Goal: Navigation & Orientation: Find specific page/section

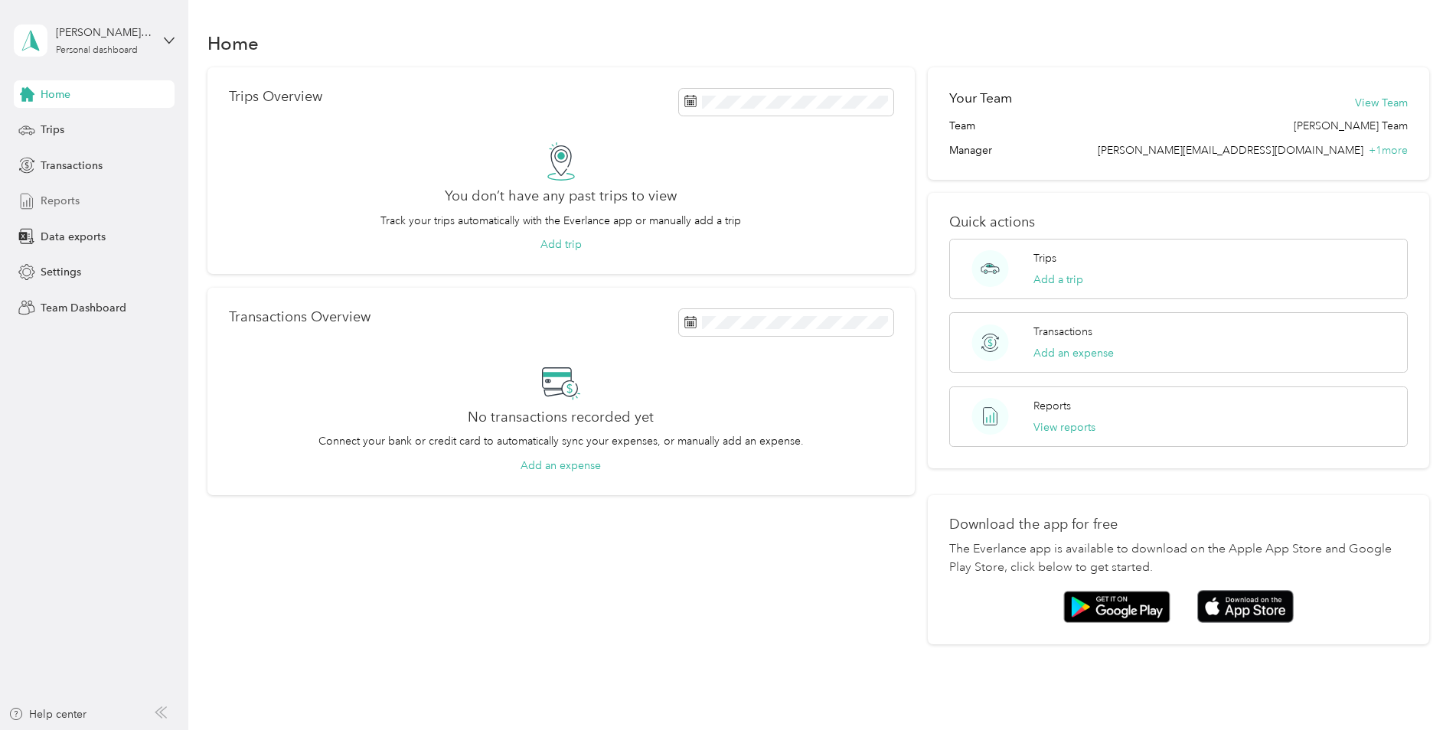
click at [58, 204] on span "Reports" at bounding box center [60, 201] width 39 height 16
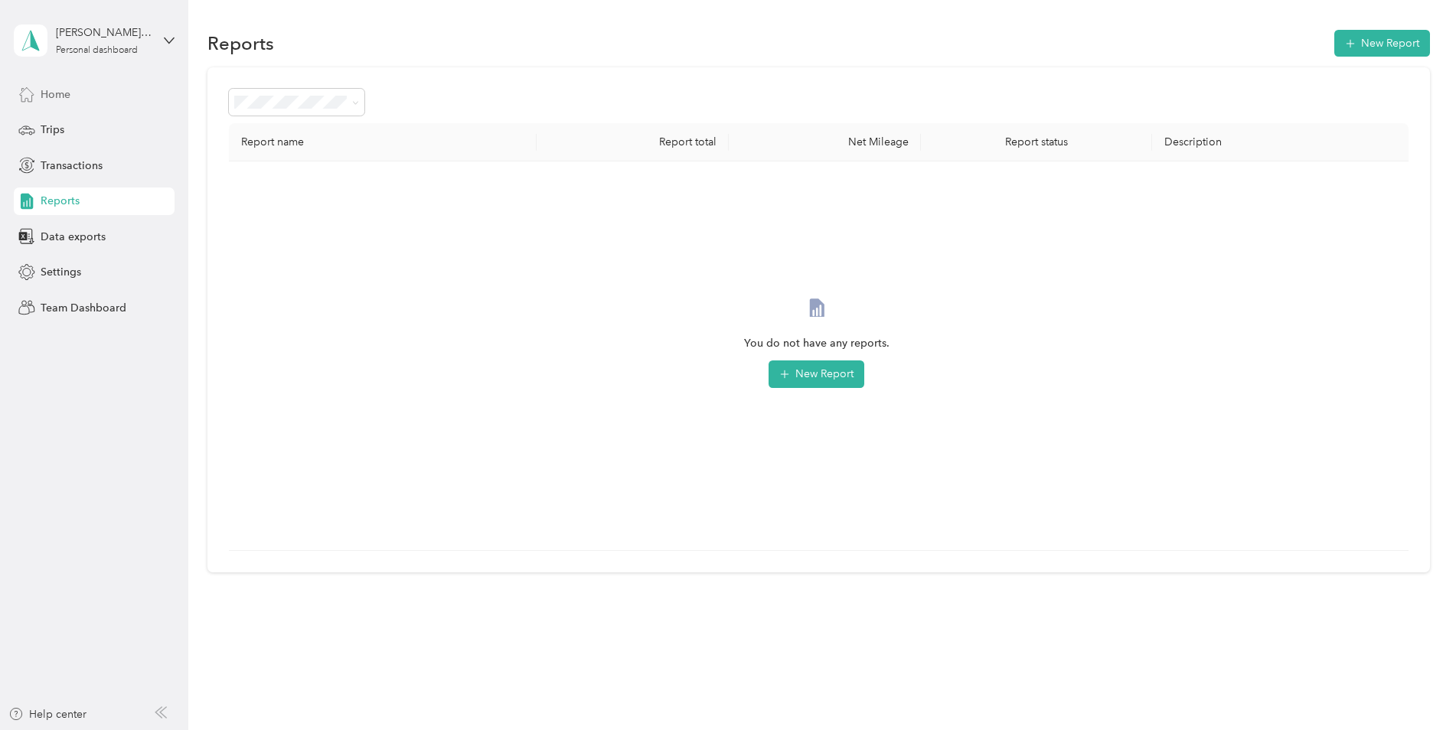
click at [43, 92] on span "Home" at bounding box center [56, 95] width 30 height 16
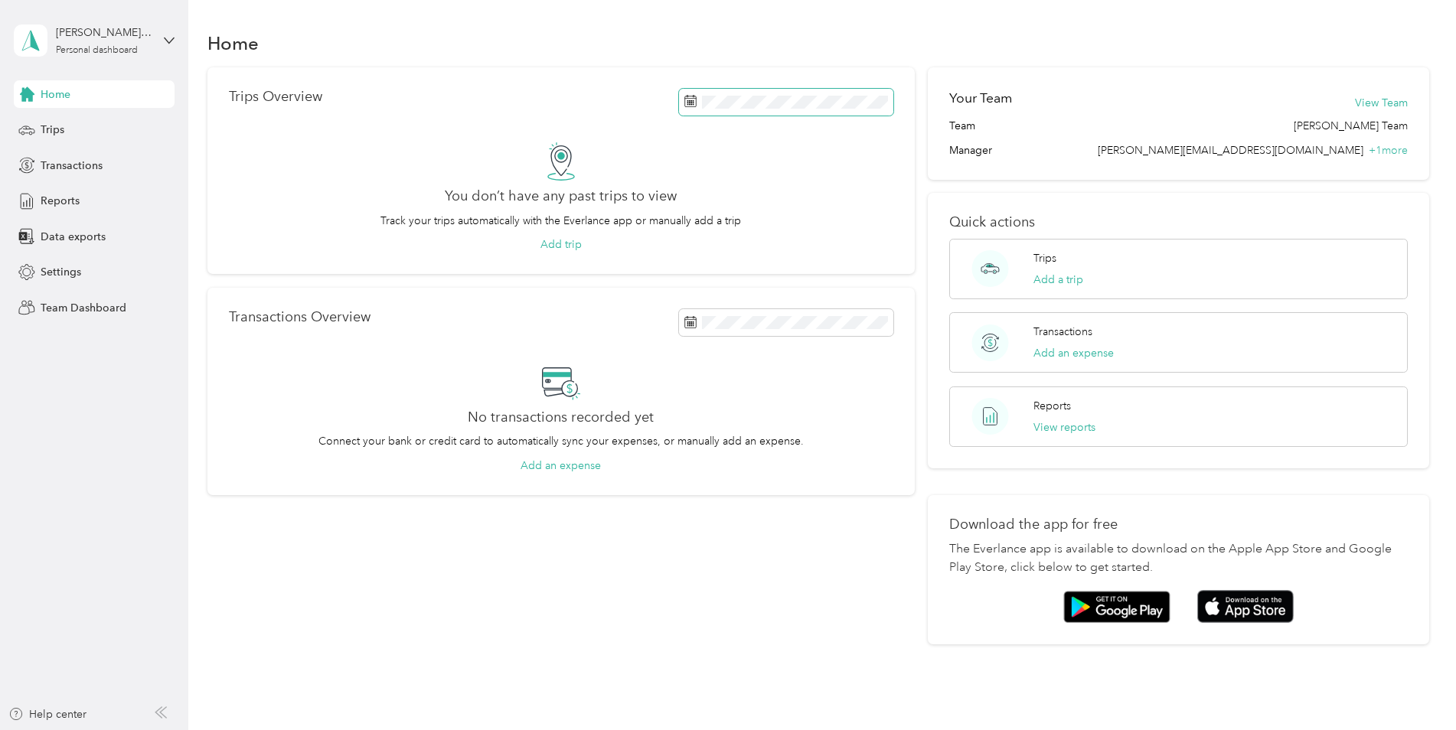
click at [691, 104] on icon at bounding box center [690, 101] width 12 height 12
click at [1059, 431] on button "View reports" at bounding box center [1064, 427] width 62 height 16
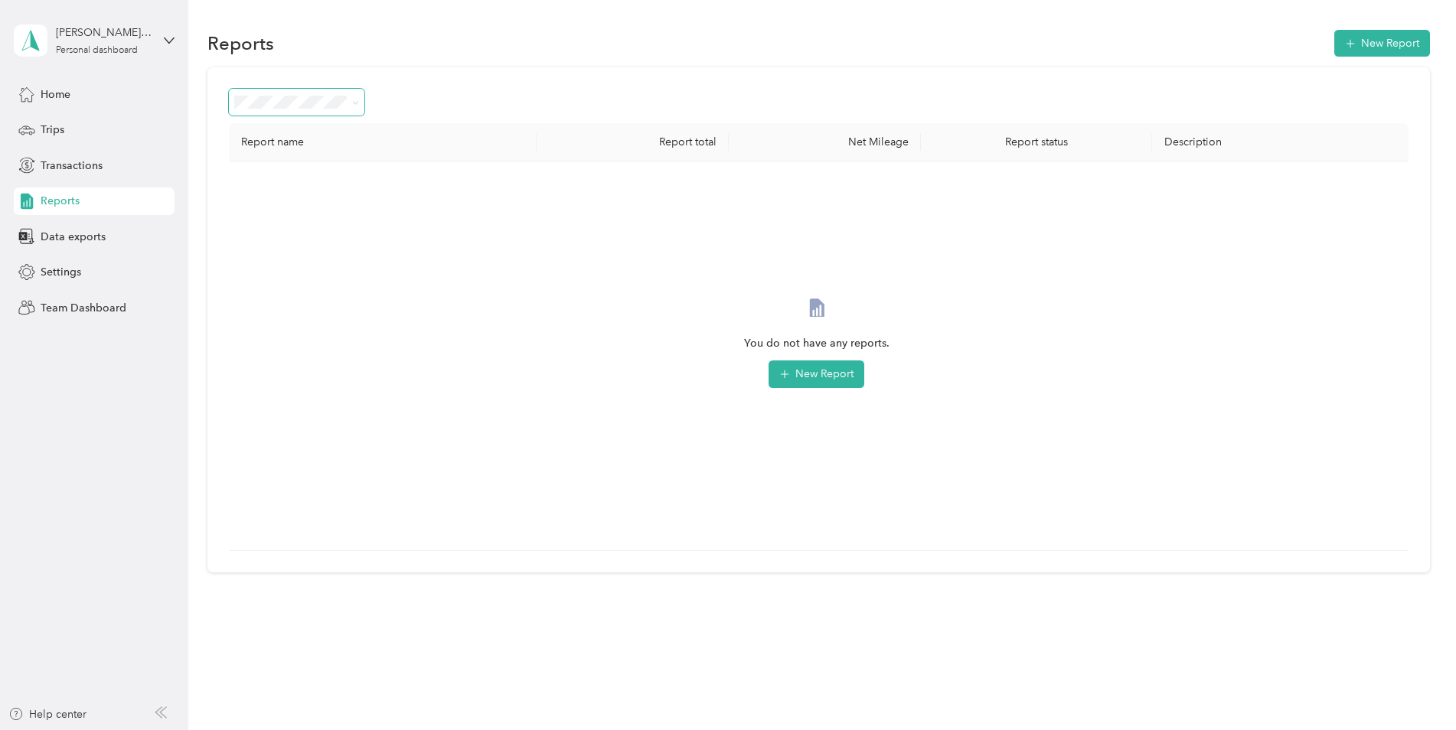
click at [355, 101] on icon at bounding box center [355, 103] width 7 height 7
